Goal: Find specific page/section: Find specific page/section

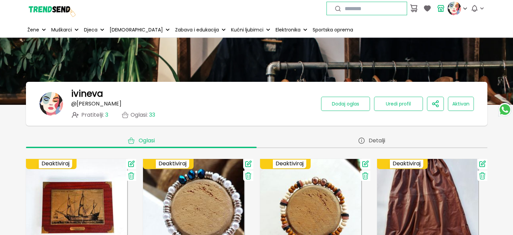
scroll to position [101, 0]
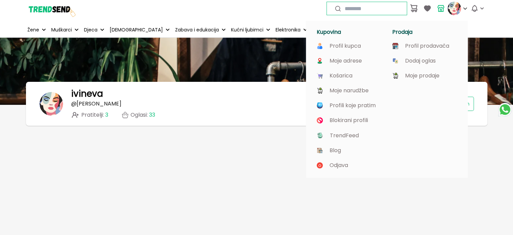
click at [455, 9] on img at bounding box center [454, 8] width 13 height 13
click at [425, 74] on p "Moje prodaje" at bounding box center [422, 76] width 34 height 6
